Goal: Ask a question

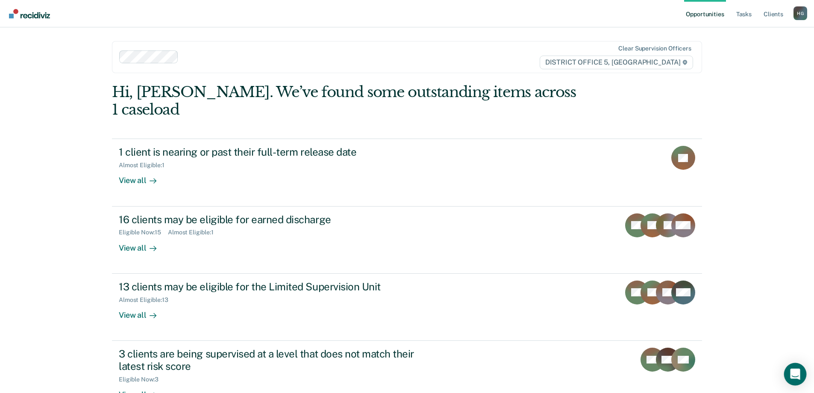
click at [795, 376] on icon "Open Intercom Messenger" at bounding box center [795, 373] width 10 height 11
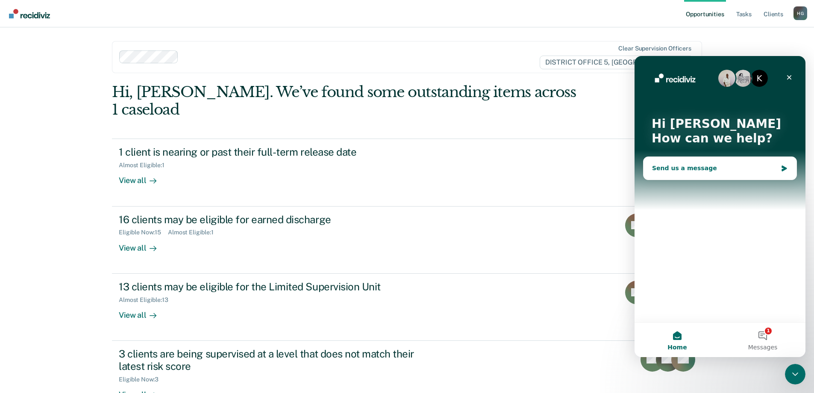
click at [701, 170] on div "Send us a message" at bounding box center [714, 168] width 125 height 9
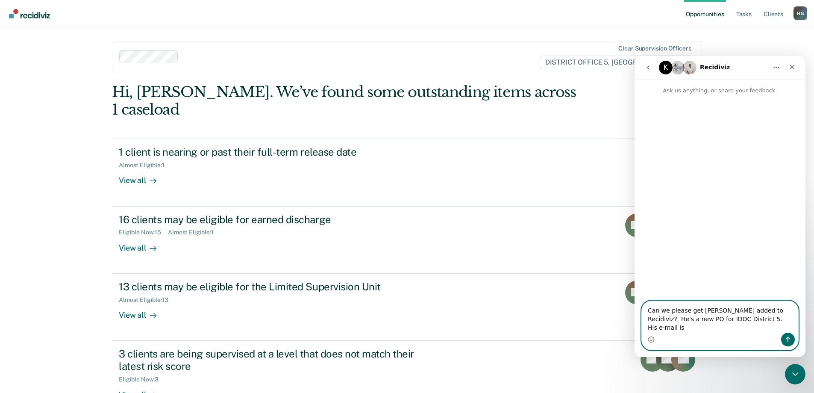
click at [775, 331] on textarea "Can we please get [PERSON_NAME] added to Recidiviz? He's a new PO for IDOC Dist…" at bounding box center [720, 317] width 156 height 32
paste textarea "[EMAIL_ADDRESS][DOMAIN_NAME][US_STATE]"
type textarea "Can we please get [PERSON_NAME] added to Recidiviz? He's a new PO for IDOC Dist…"
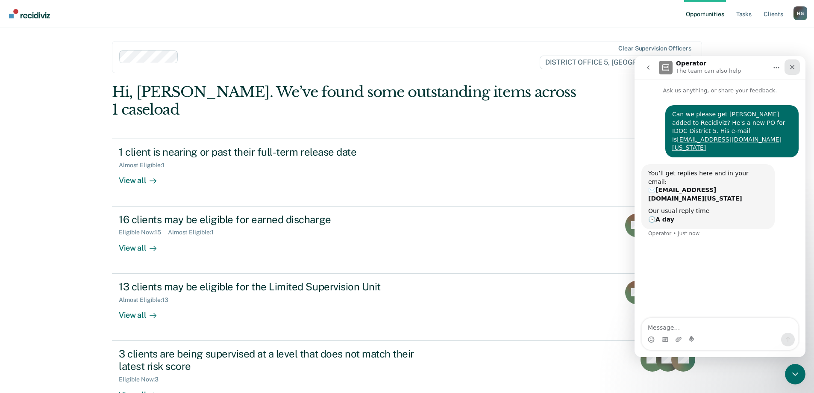
click at [795, 65] on div "Close" at bounding box center [791, 66] width 15 height 15
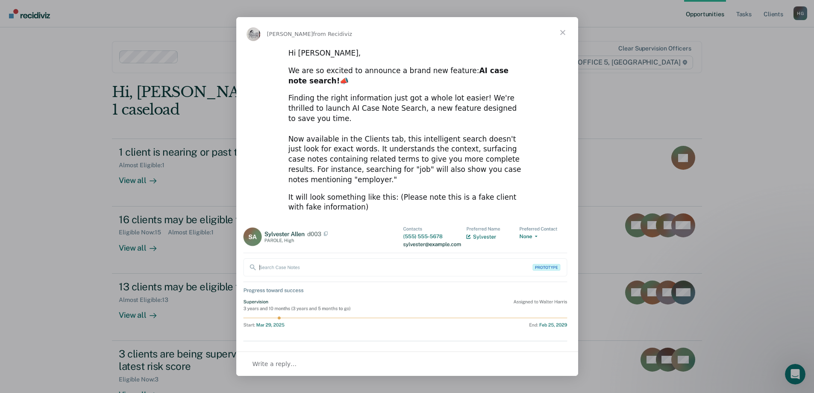
click at [563, 33] on span "Close" at bounding box center [562, 32] width 31 height 31
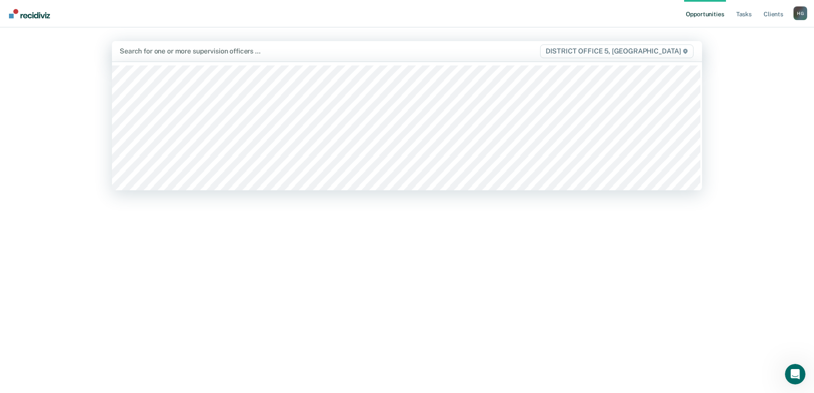
click at [623, 53] on span "DISTRICT OFFICE 5, [GEOGRAPHIC_DATA]" at bounding box center [616, 51] width 153 height 14
click at [621, 50] on span "DISTRICT OFFICE 5, [GEOGRAPHIC_DATA]" at bounding box center [616, 51] width 153 height 14
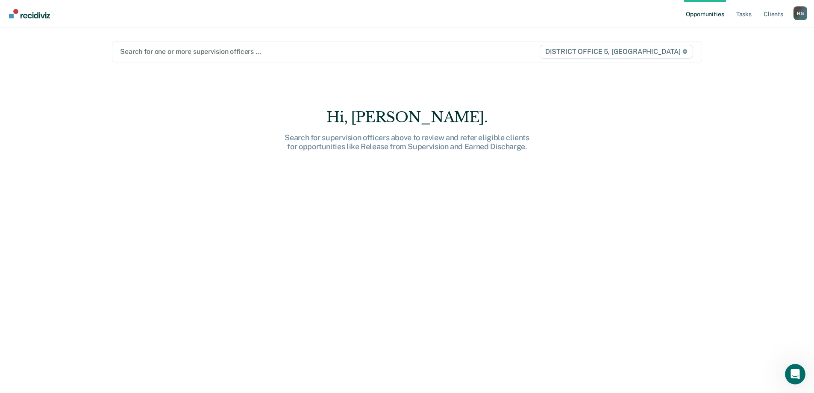
click at [731, 62] on div "Opportunities Tasks Client s Hart, Gina H G Profile How it works Log Out Search…" at bounding box center [407, 196] width 814 height 393
